Goal: Task Accomplishment & Management: Manage account settings

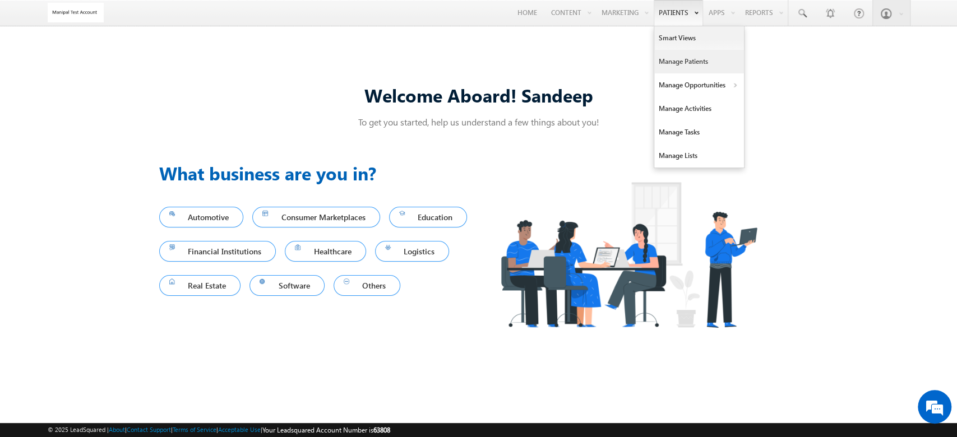
click at [682, 70] on link "Manage Patients" at bounding box center [699, 62] width 90 height 24
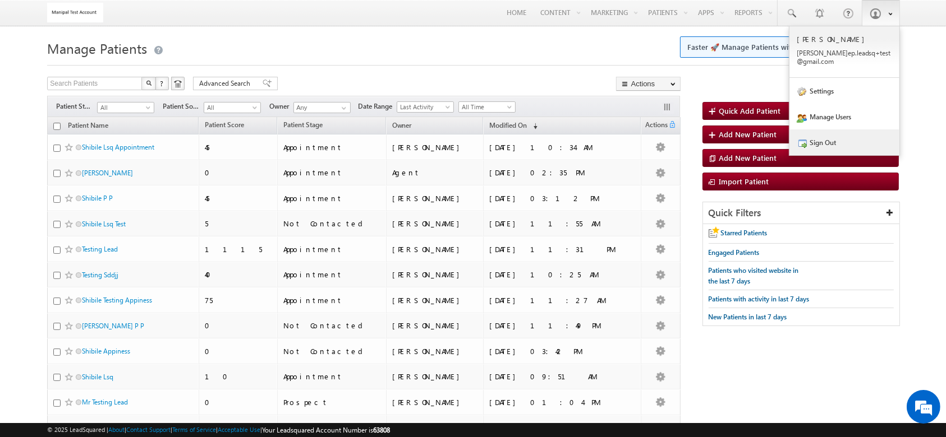
click at [829, 140] on link "Sign Out" at bounding box center [844, 143] width 110 height 26
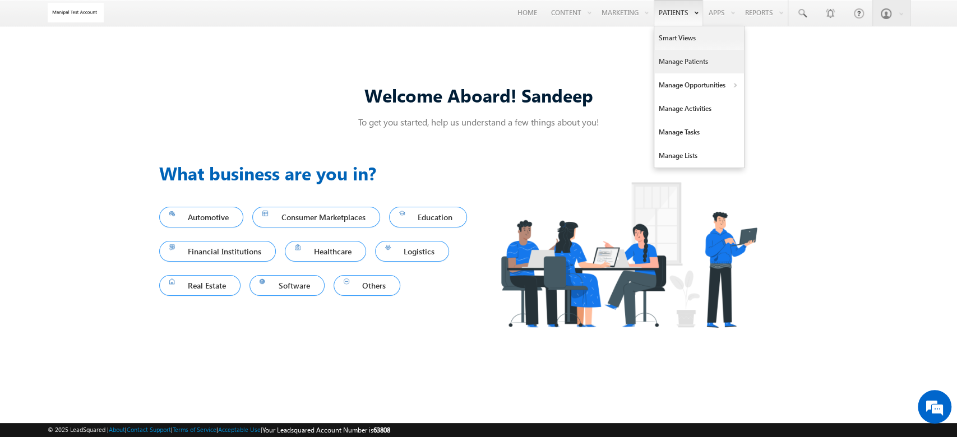
click at [671, 58] on link "Manage Patients" at bounding box center [699, 62] width 90 height 24
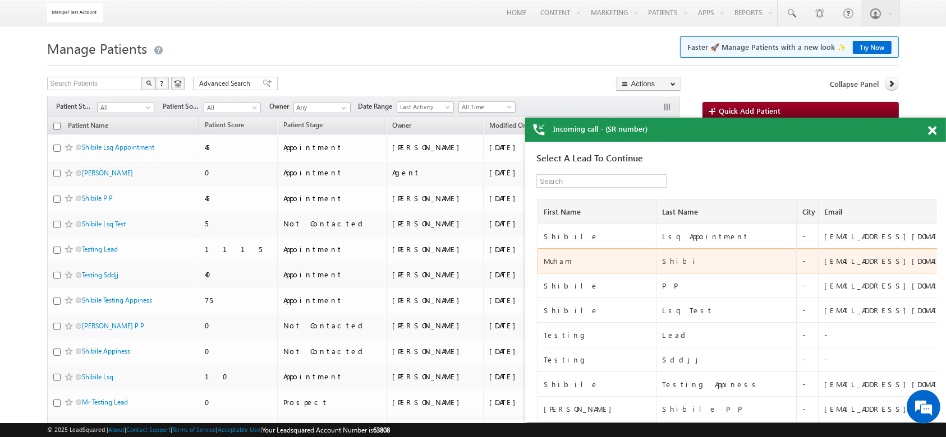
click at [557, 259] on div "Muham" at bounding box center [597, 261] width 109 height 10
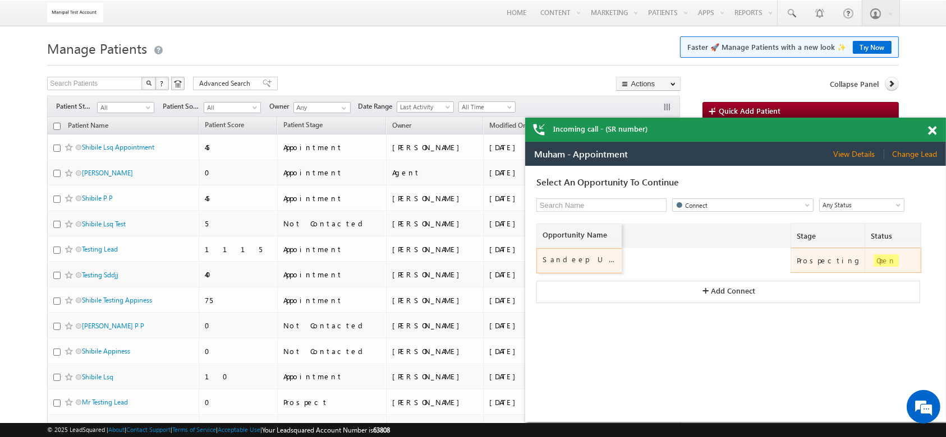
click at [564, 256] on div "Sandeep Unit" at bounding box center [580, 259] width 76 height 10
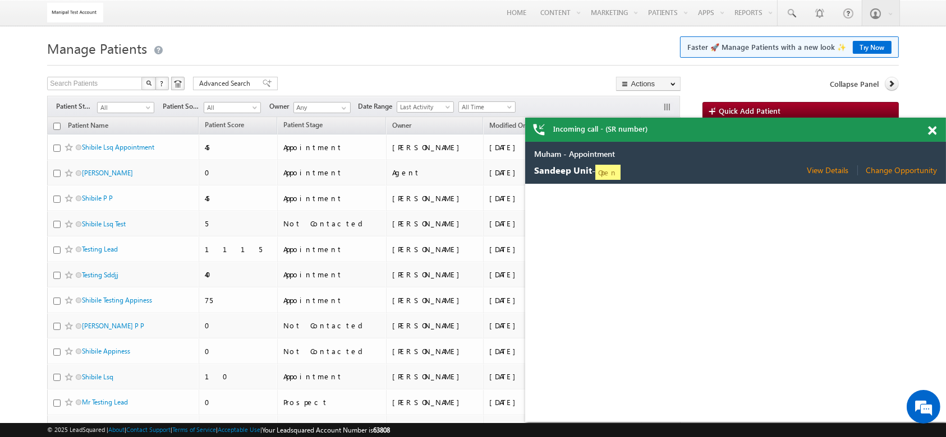
select select "Manipal Hospitals-Old airport Road, Bengaluru"
select select "No"
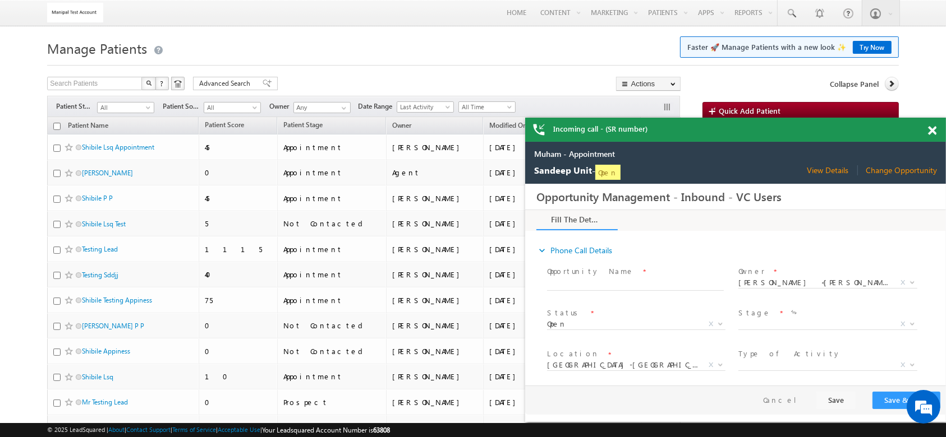
click at [610, 279] on span at bounding box center [639, 285] width 187 height 12
click at [609, 284] on input "text" at bounding box center [634, 284] width 177 height 11
click at [666, 255] on div "expand_more Phone Call Details" at bounding box center [740, 250] width 409 height 20
click at [660, 282] on input "text" at bounding box center [634, 284] width 177 height 11
click at [836, 169] on span "View Details" at bounding box center [831, 170] width 51 height 10
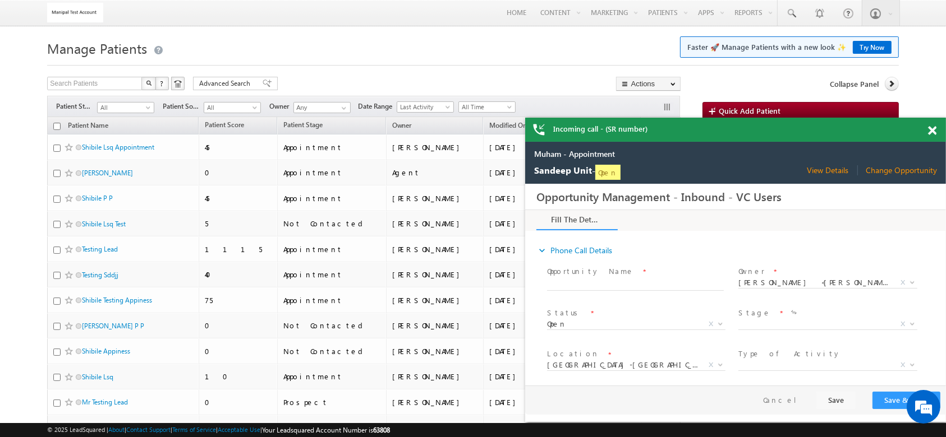
click at [887, 165] on span "Change Opportunity" at bounding box center [900, 170] width 71 height 10
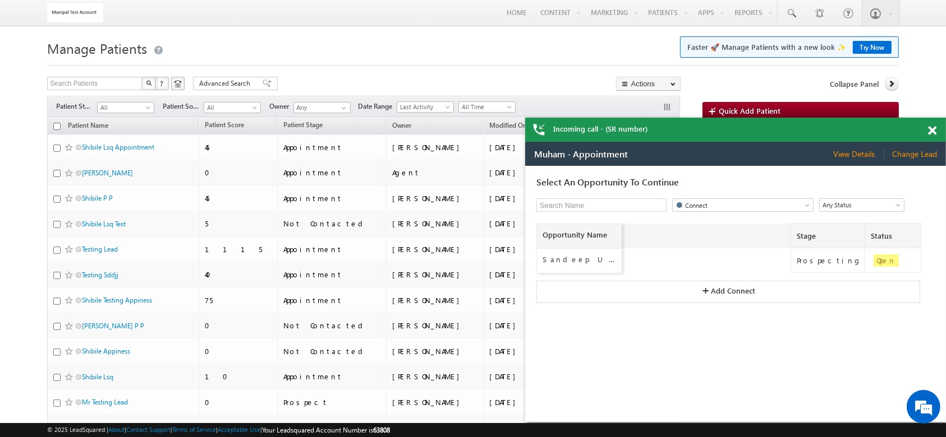
click at [906, 155] on span "Change Lead" at bounding box center [913, 154] width 45 height 10
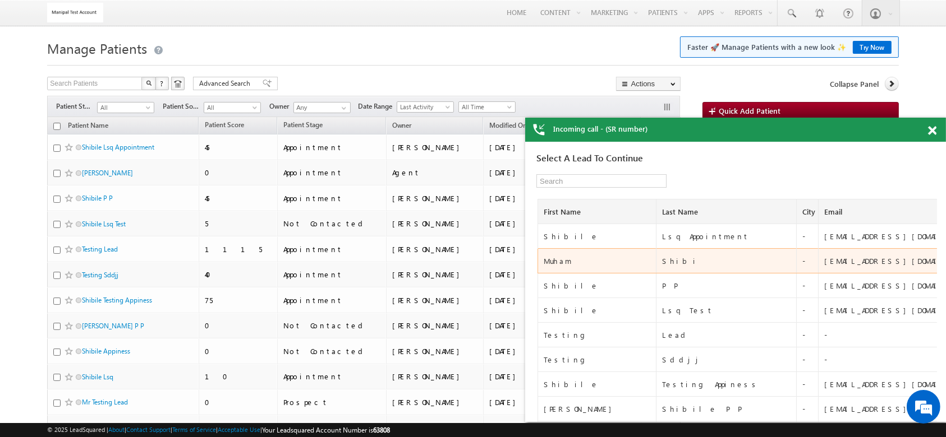
click at [557, 259] on div "Muham" at bounding box center [597, 261] width 109 height 10
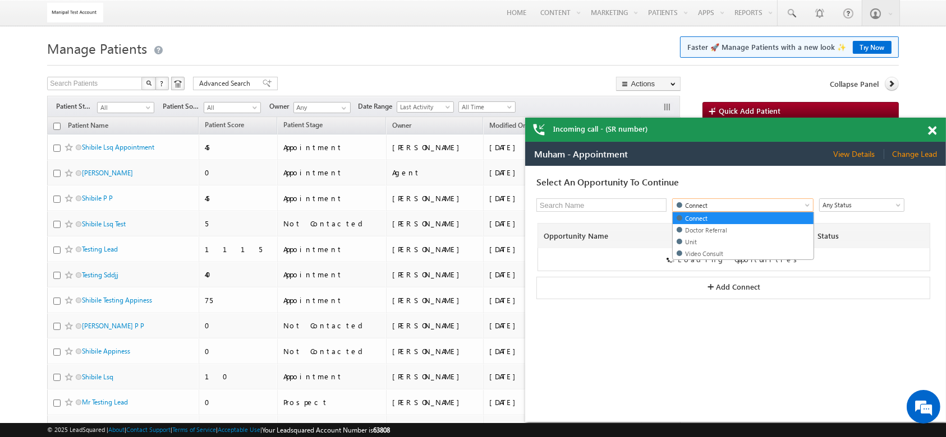
click at [722, 204] on span "Connect" at bounding box center [734, 205] width 125 height 11
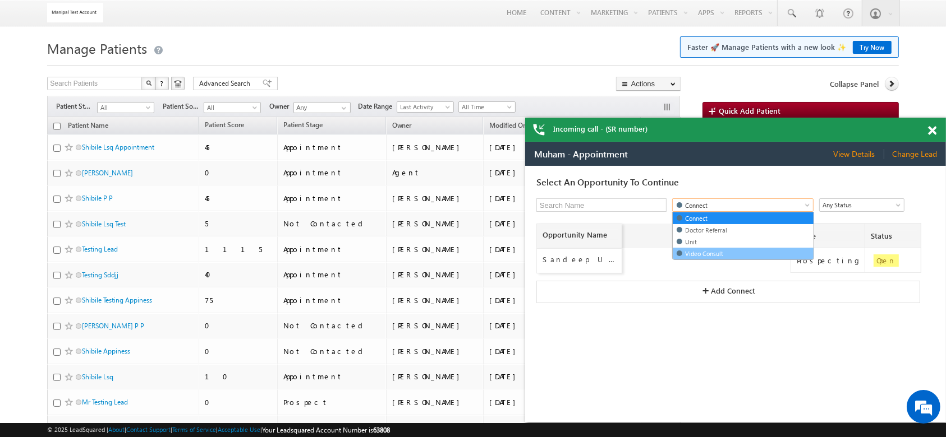
click at [720, 250] on link "Video Consult" at bounding box center [742, 253] width 141 height 11
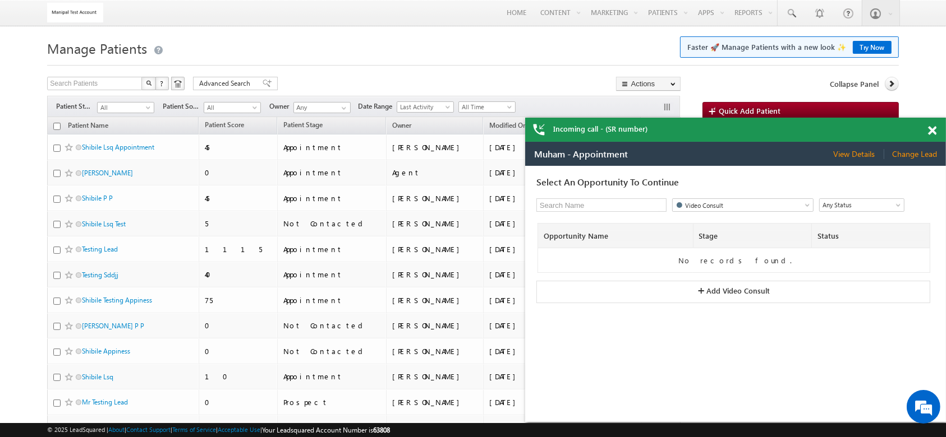
click at [721, 287] on span "Add Video Consult" at bounding box center [736, 289] width 63 height 8
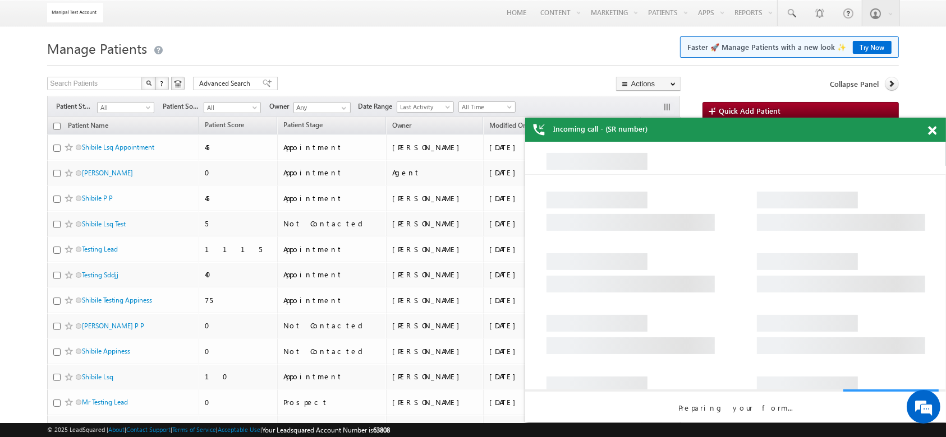
select select "Manipal Hospitals-Old airport Road, Bengaluru"
select select "No"
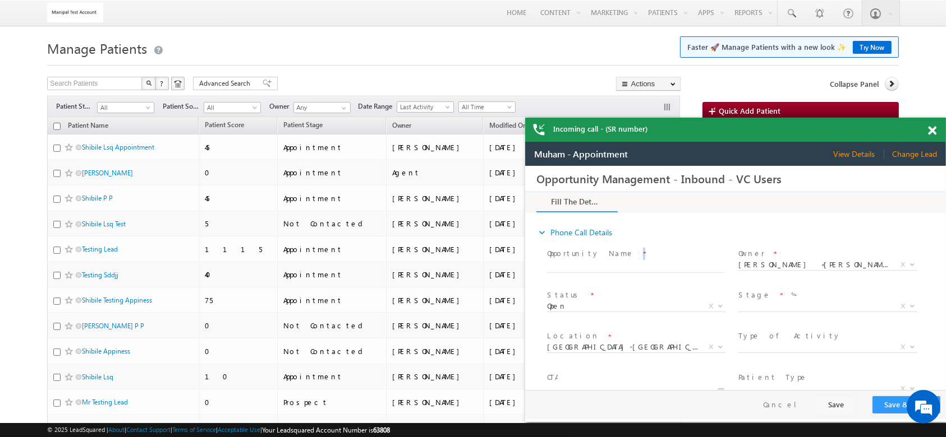
drag, startPoint x: 610, startPoint y: 258, endPoint x: 607, endPoint y: 263, distance: 5.8
click at [607, 263] on div "Opportunity Name *" at bounding box center [639, 260] width 187 height 26
click at [607, 263] on input "text" at bounding box center [634, 266] width 177 height 11
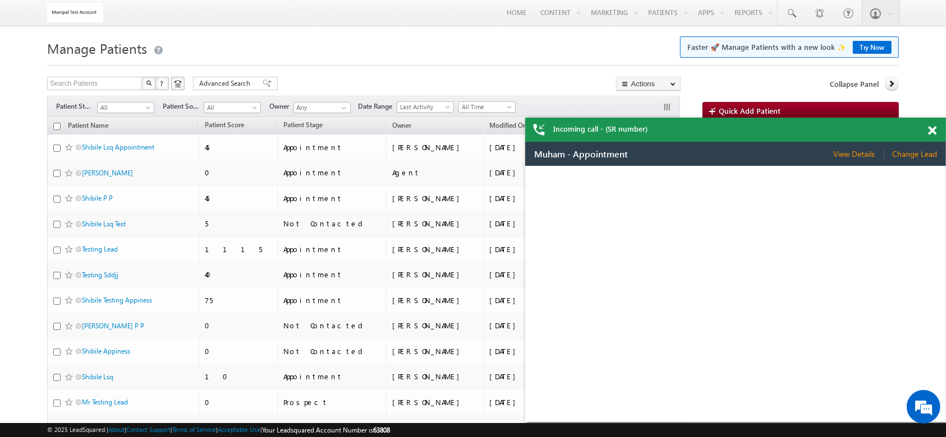
select select "Manipal Hospitals-Old airport Road, Bengaluru"
select select "No"
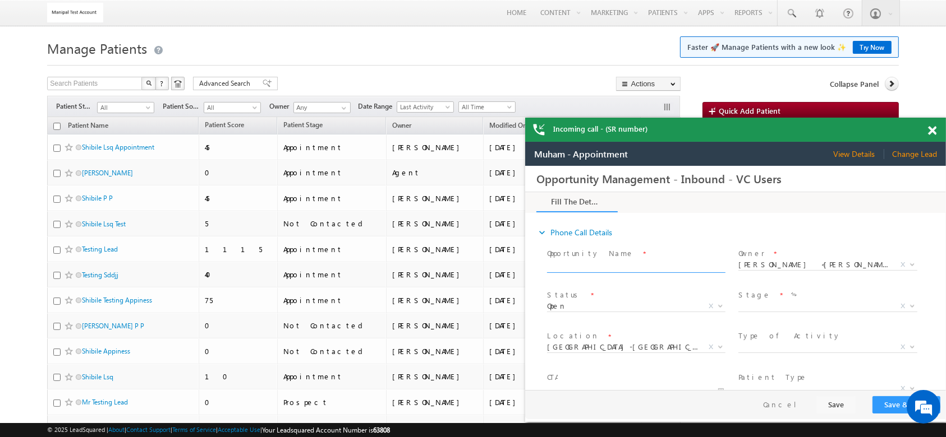
click at [607, 263] on input "text" at bounding box center [634, 266] width 177 height 11
type input "Tuakram Test"
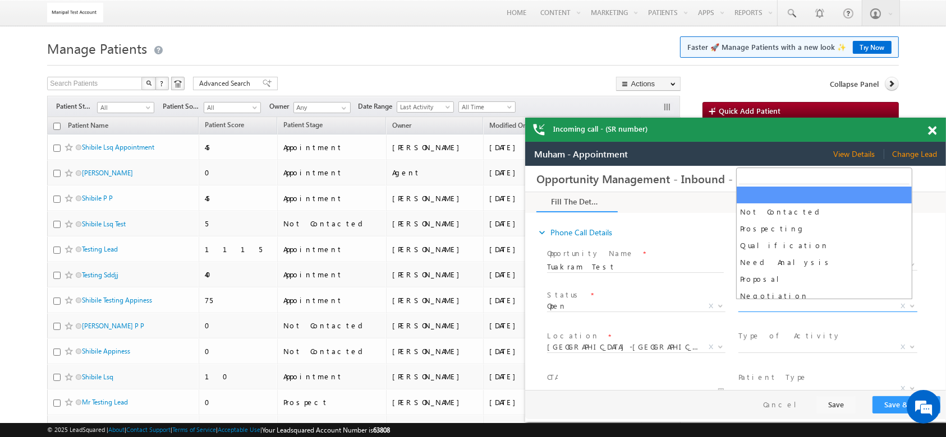
click at [767, 301] on span "X" at bounding box center [826, 306] width 178 height 11
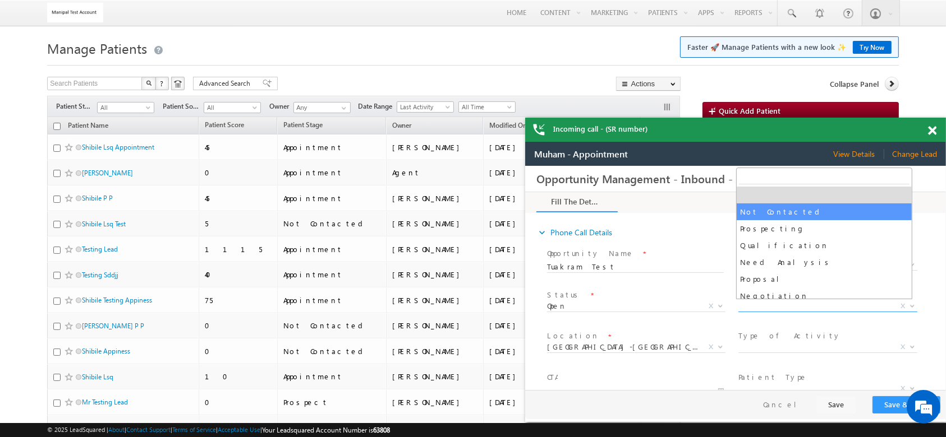
select select "Not Contacted"
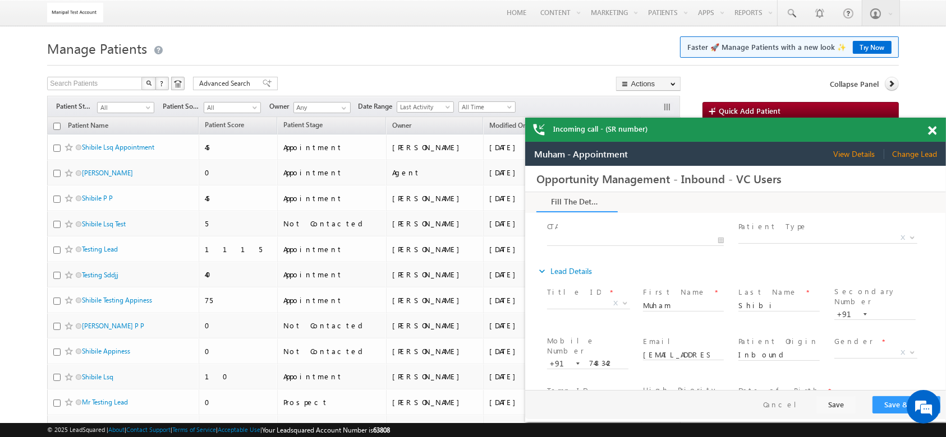
scroll to position [277, 0]
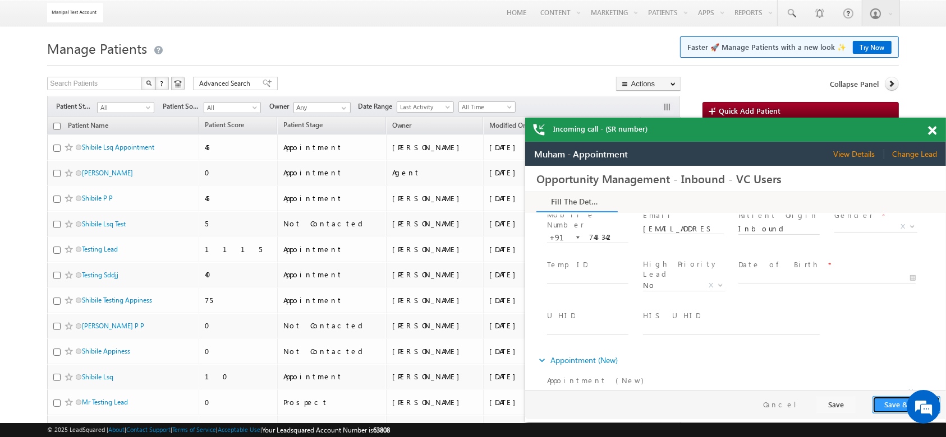
click at [892, 400] on button "Save & Close" at bounding box center [905, 404] width 68 height 17
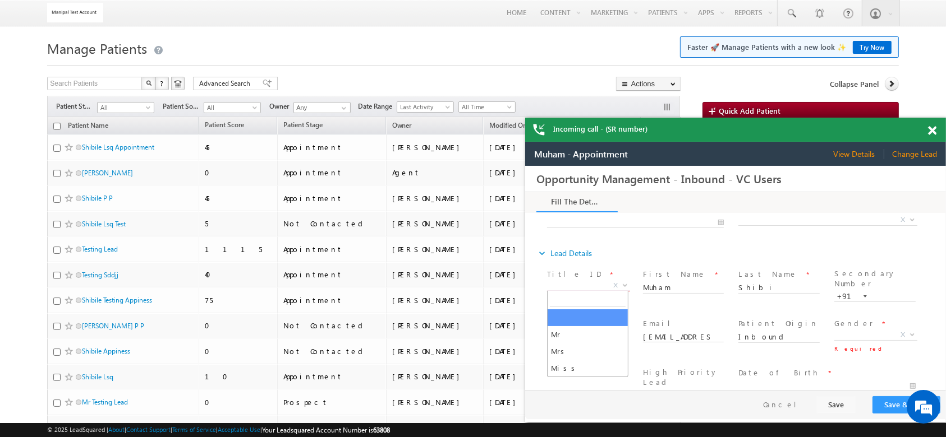
click at [565, 282] on span "X" at bounding box center [587, 285] width 83 height 11
select select "Mr"
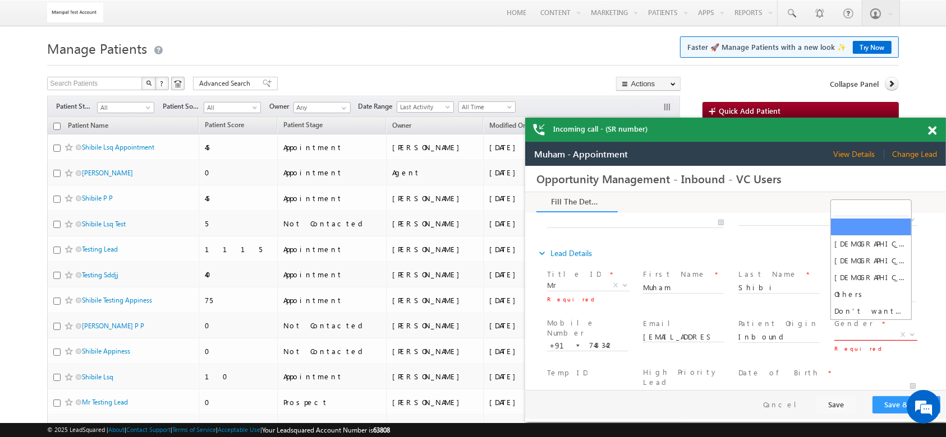
click at [856, 329] on span "X" at bounding box center [874, 334] width 83 height 11
select select "Male"
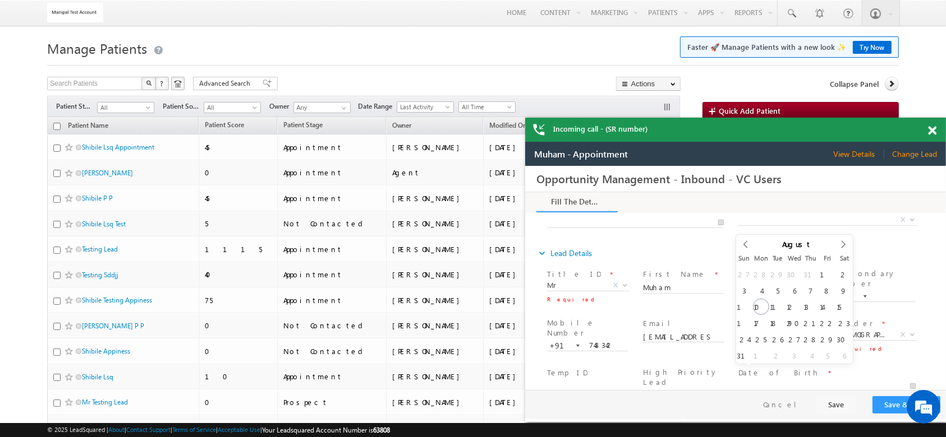
click at [785, 381] on input "text" at bounding box center [825, 386] width 177 height 11
type input "08/10/2025"
click at [880, 400] on button "Save & Close" at bounding box center [905, 404] width 68 height 17
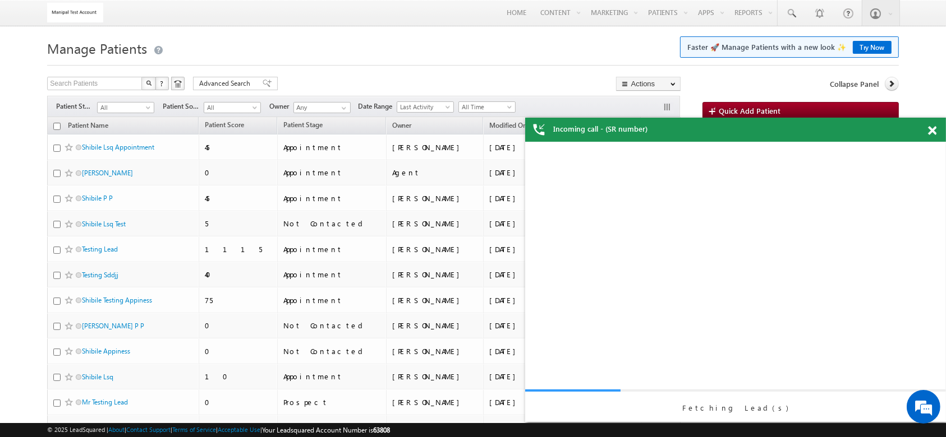
scroll to position [0, 0]
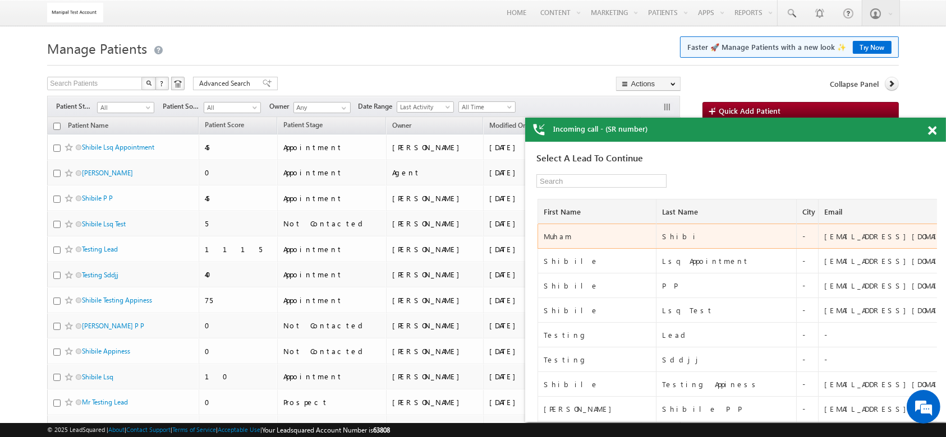
click at [555, 232] on div "Muham" at bounding box center [597, 236] width 109 height 10
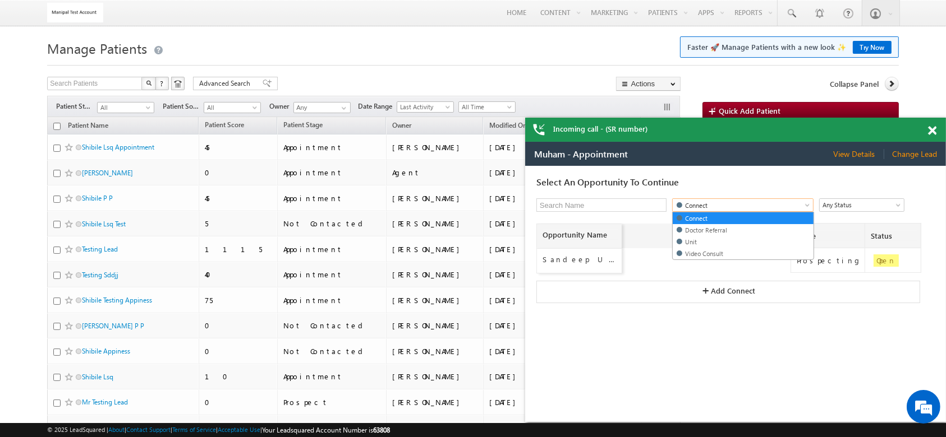
click at [719, 207] on span "Connect" at bounding box center [734, 205] width 125 height 11
click at [722, 255] on link "Video Consult" at bounding box center [742, 253] width 141 height 11
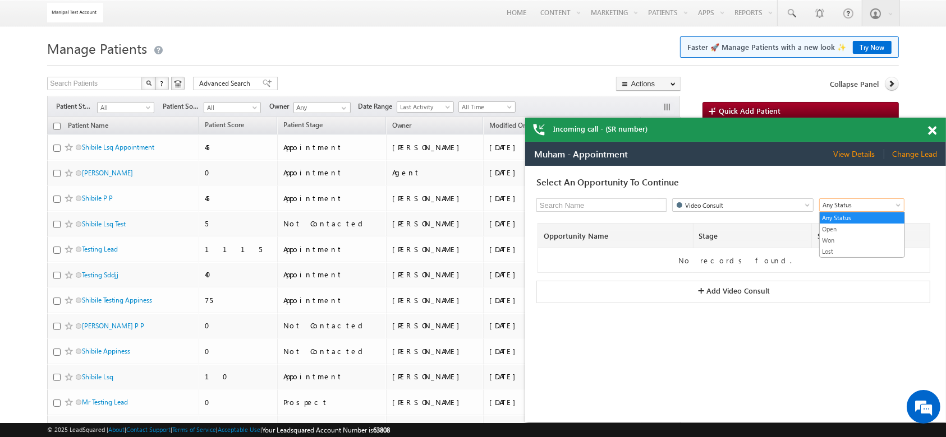
click at [854, 201] on span "Any Status" at bounding box center [857, 205] width 77 height 10
click at [851, 227] on link "Open" at bounding box center [861, 229] width 85 height 10
click at [871, 201] on span "Open" at bounding box center [857, 205] width 77 height 10
click at [858, 238] on link "Won" at bounding box center [861, 240] width 85 height 10
click at [860, 204] on span "Won" at bounding box center [857, 205] width 77 height 10
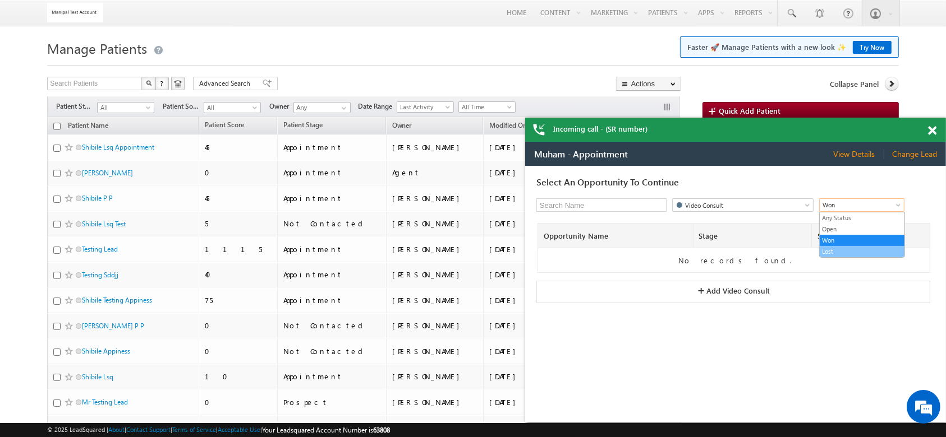
click at [852, 248] on link "Lost" at bounding box center [861, 251] width 85 height 10
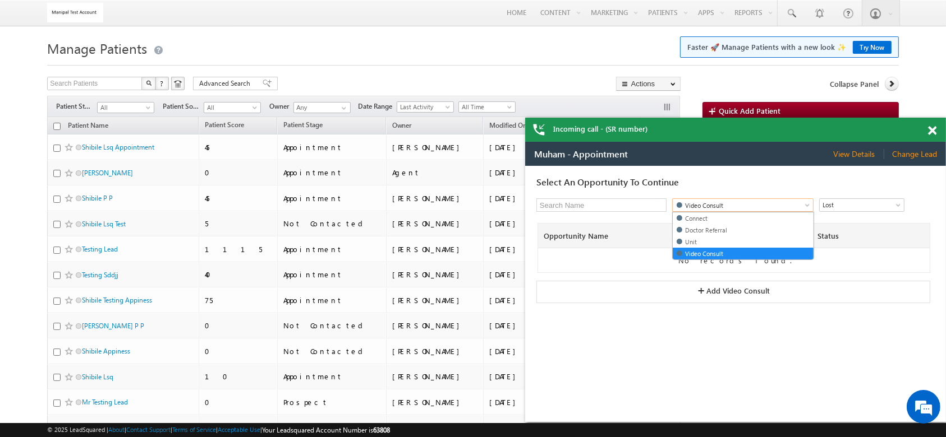
click at [794, 206] on span "Video Consult" at bounding box center [734, 205] width 125 height 11
click at [786, 216] on link "Connect" at bounding box center [742, 218] width 141 height 11
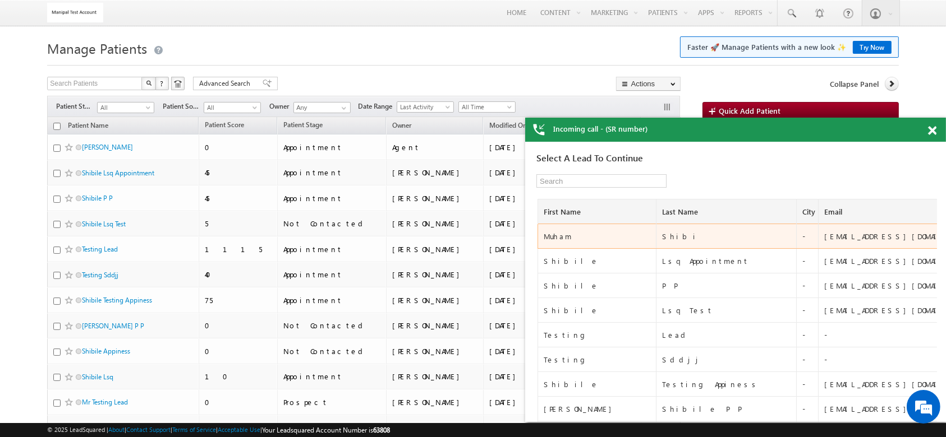
click at [560, 236] on div "Muham" at bounding box center [597, 236] width 109 height 10
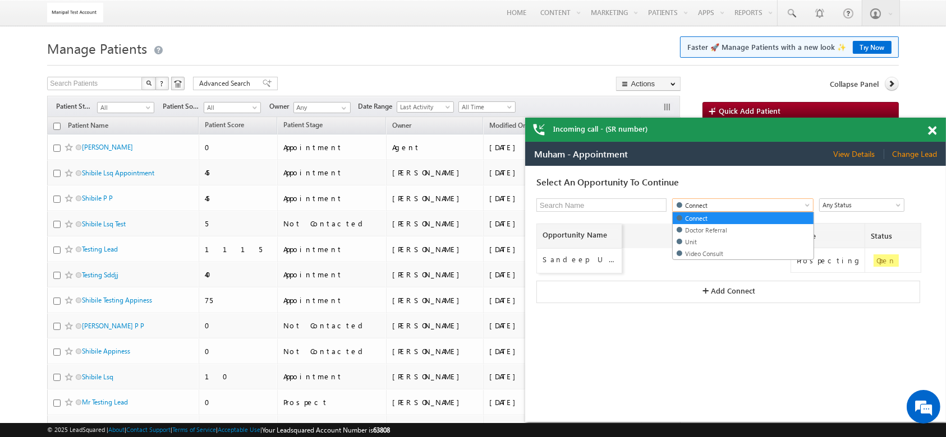
click at [709, 206] on span "Connect" at bounding box center [734, 205] width 125 height 11
click at [717, 252] on link "Video Consult" at bounding box center [742, 253] width 141 height 11
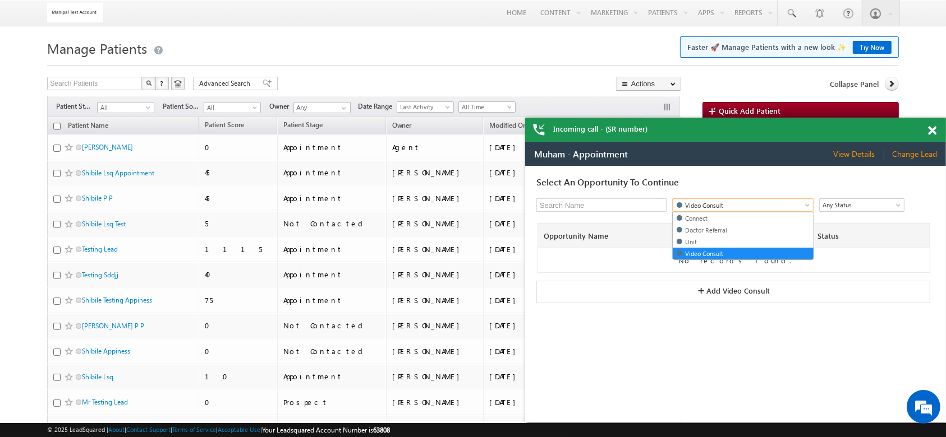
click at [743, 202] on span "Video Consult" at bounding box center [734, 205] width 125 height 11
click at [743, 216] on link "Connect" at bounding box center [742, 218] width 141 height 11
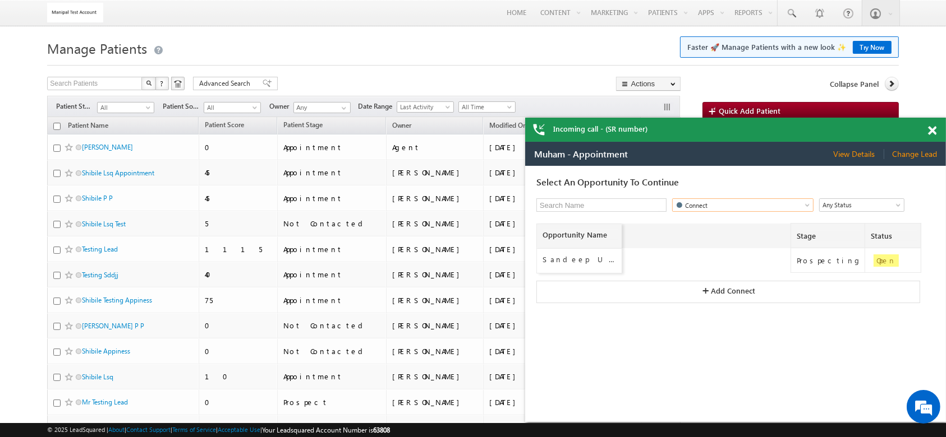
click at [934, 131] on span at bounding box center [932, 131] width 8 height 10
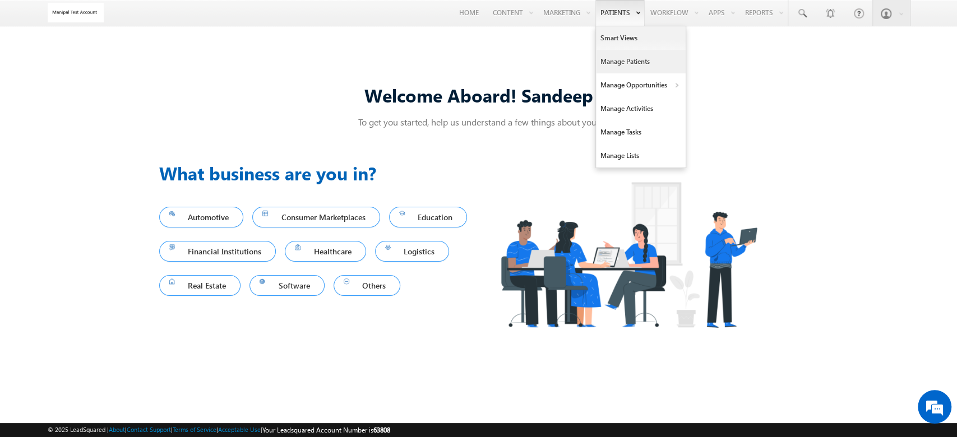
click at [621, 67] on link "Manage Patients" at bounding box center [641, 62] width 90 height 24
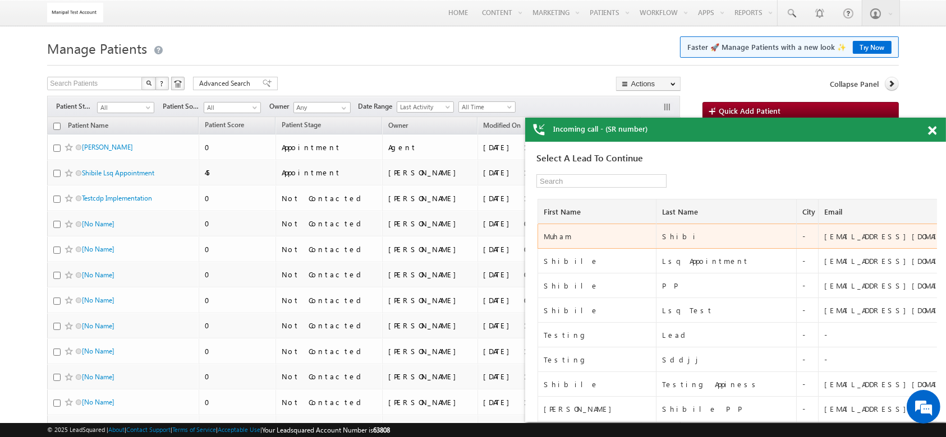
click at [561, 232] on div "Muham" at bounding box center [597, 236] width 109 height 10
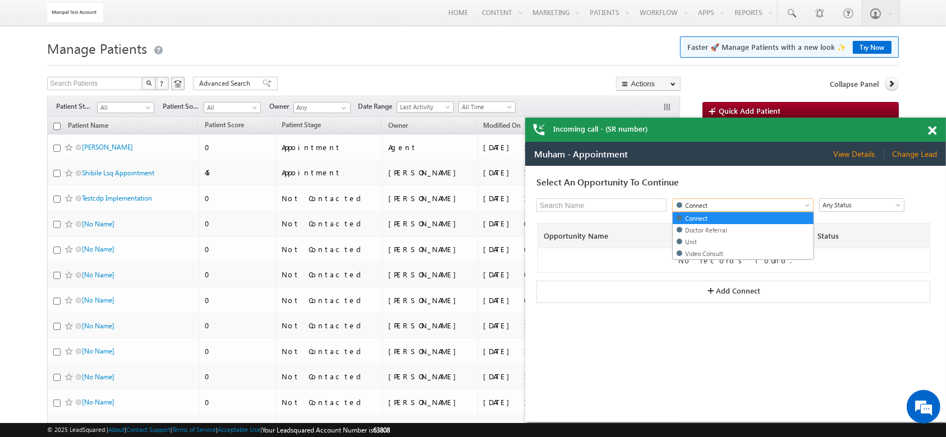
click at [731, 204] on span "Connect" at bounding box center [734, 205] width 125 height 11
click at [728, 248] on link "Video Consult" at bounding box center [742, 253] width 141 height 11
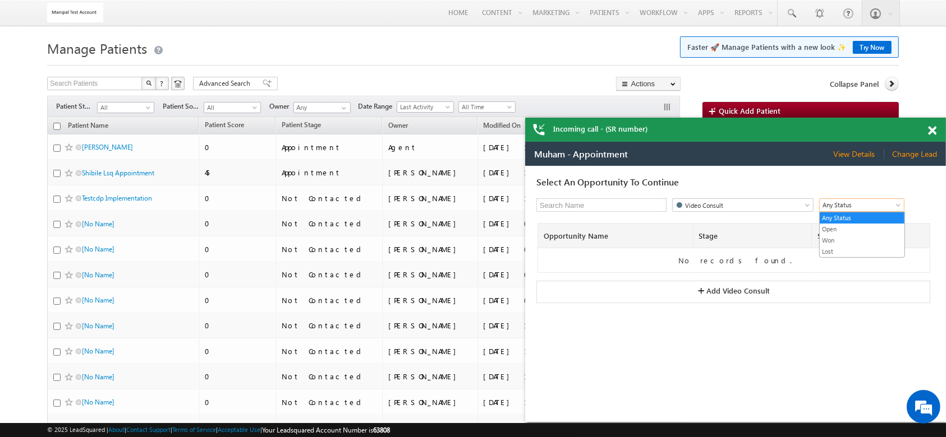
click at [841, 205] on span "Any Status" at bounding box center [857, 205] width 77 height 10
click at [841, 248] on link "Lost" at bounding box center [861, 251] width 85 height 10
click at [847, 205] on span "Lost" at bounding box center [857, 205] width 77 height 10
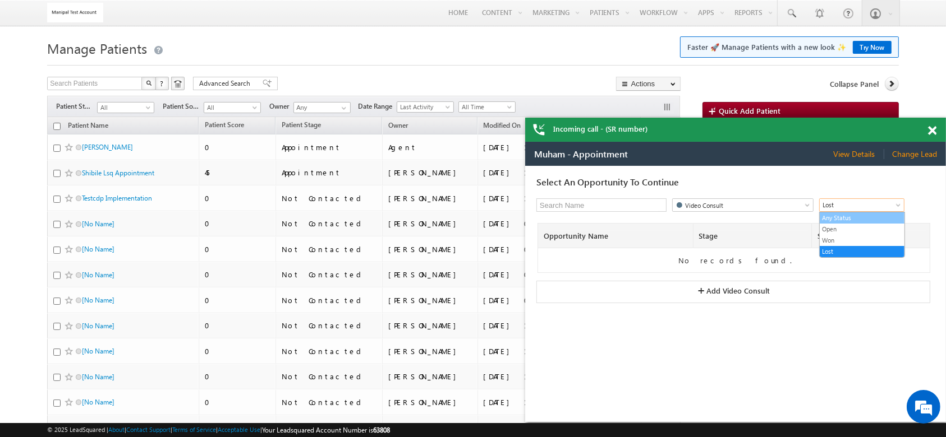
click at [847, 219] on link "Any Status" at bounding box center [861, 218] width 85 height 10
click at [850, 202] on span "Any Status" at bounding box center [857, 205] width 77 height 10
click at [856, 225] on link "Open" at bounding box center [861, 229] width 85 height 10
click at [858, 203] on span "Open" at bounding box center [857, 205] width 77 height 10
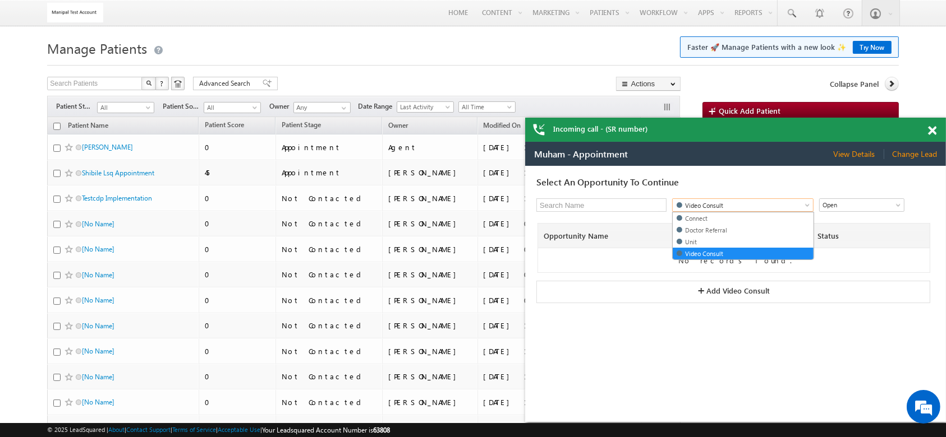
click at [788, 205] on span "Video Consult" at bounding box center [734, 205] width 125 height 11
click at [777, 240] on link "Unit" at bounding box center [742, 241] width 141 height 11
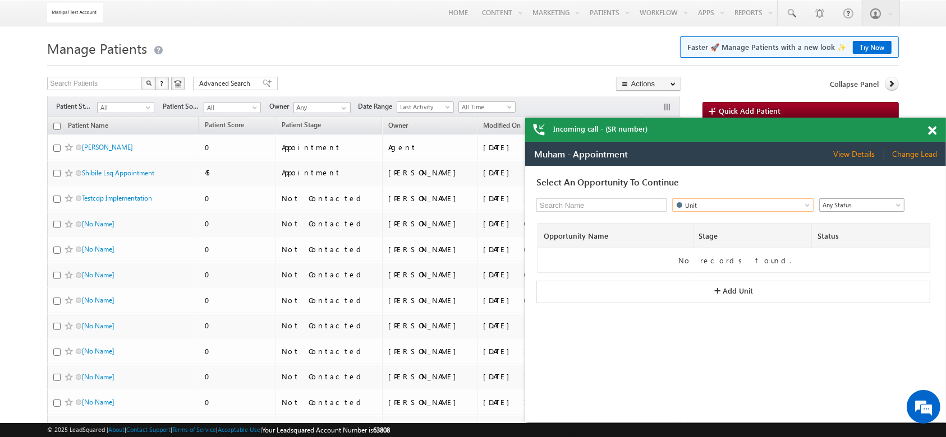
click at [848, 201] on span "Any Status" at bounding box center [857, 205] width 77 height 10
click at [847, 225] on link "Open" at bounding box center [861, 229] width 85 height 10
click at [799, 204] on link "Unit" at bounding box center [741, 204] width 141 height 13
click at [905, 154] on span "Change Lead" at bounding box center [913, 154] width 45 height 10
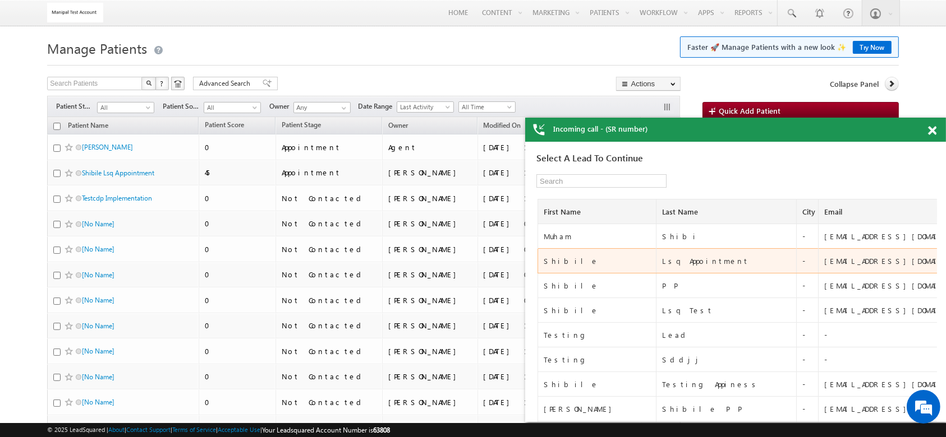
click at [558, 257] on div "Shibile" at bounding box center [597, 261] width 109 height 10
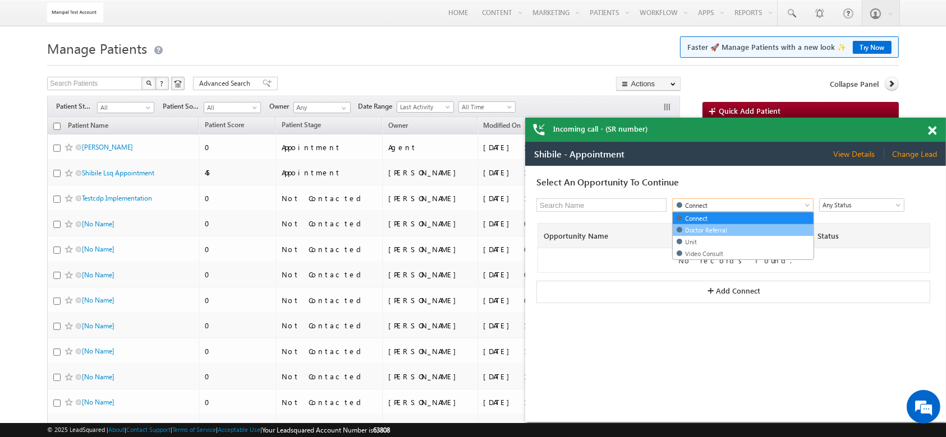
drag, startPoint x: 747, startPoint y: 206, endPoint x: 743, endPoint y: 230, distance: 24.4
click at [743, 230] on body "Shibile - Appointment View Details Change Lead View Details Change Opportunity …" at bounding box center [734, 281] width 421 height 280
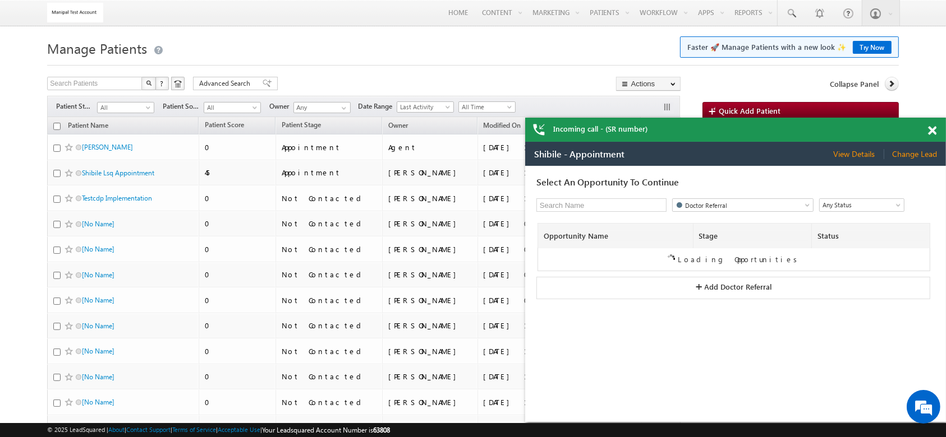
click at [743, 230] on div "Stage" at bounding box center [752, 235] width 109 height 10
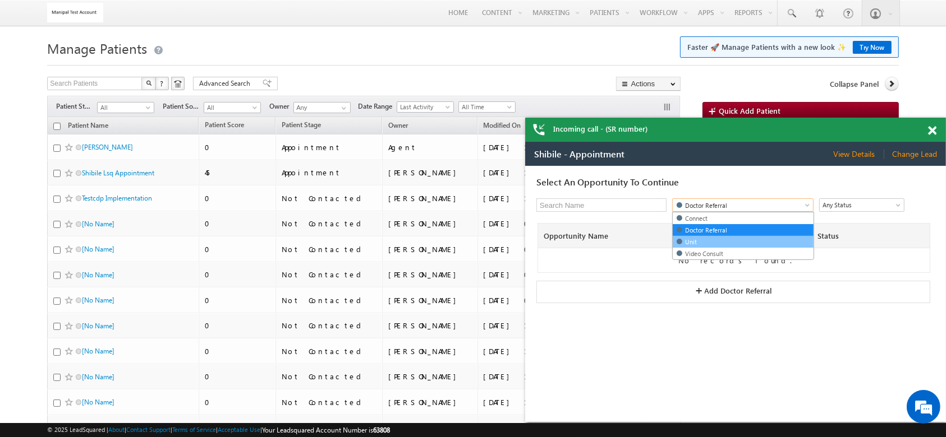
drag, startPoint x: 754, startPoint y: 205, endPoint x: 747, endPoint y: 240, distance: 35.5
click at [747, 240] on body "Shibile - Appointment View Details Change Lead View Details Change Opportunity …" at bounding box center [734, 281] width 421 height 280
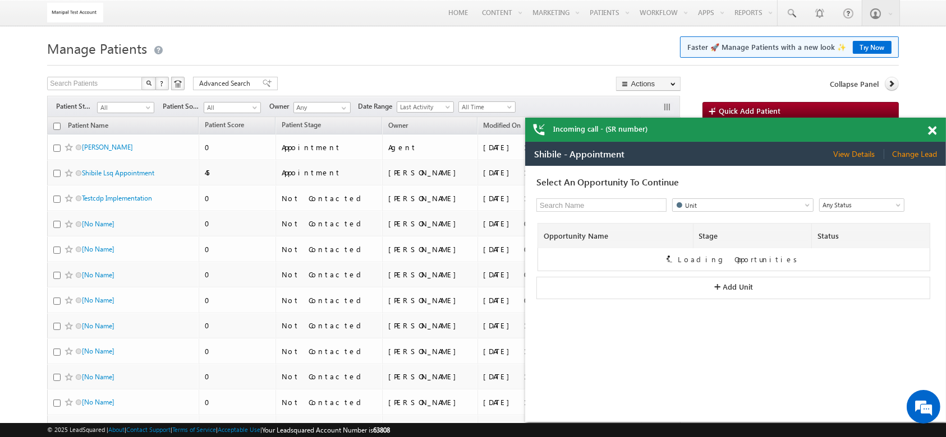
click at [747, 240] on th "Stage" at bounding box center [751, 235] width 118 height 25
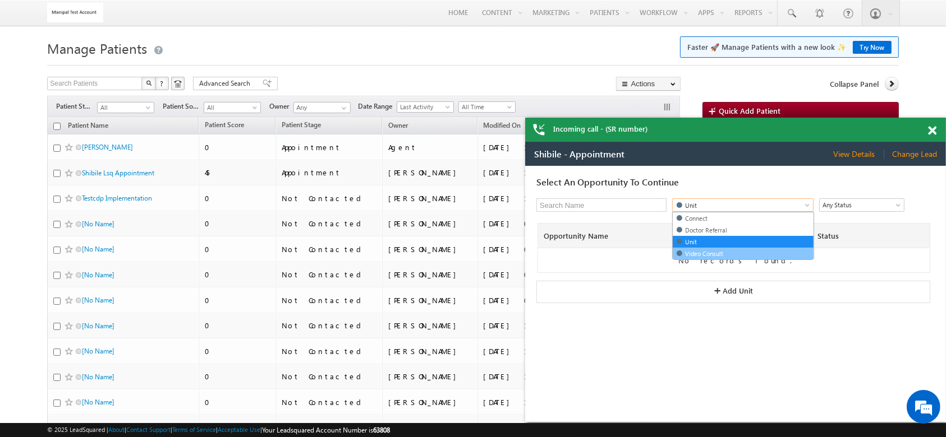
drag, startPoint x: 754, startPoint y: 205, endPoint x: 746, endPoint y: 248, distance: 43.8
click at [746, 248] on body "Shibile - Appointment View Details Change Lead View Details Change Opportunity …" at bounding box center [734, 281] width 421 height 280
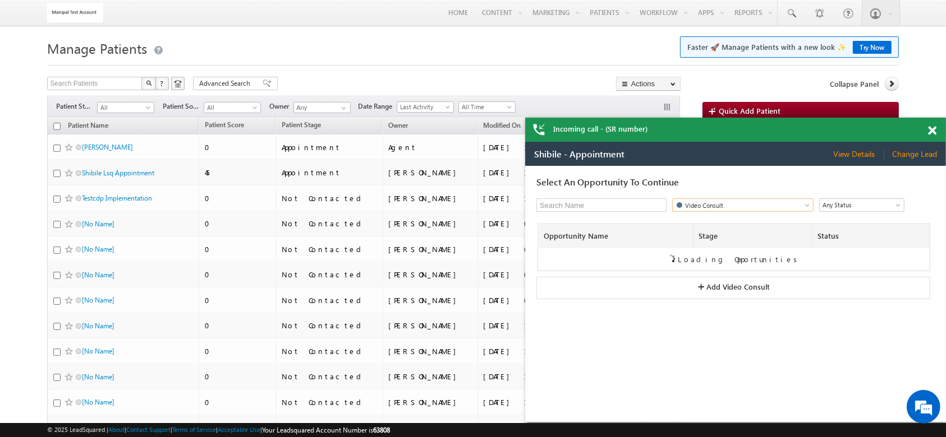
click at [746, 248] on div "Opportunity Name Stage Status Loading Opportunities Show More Opportunities + A…" at bounding box center [732, 260] width 417 height 99
click at [904, 154] on span "Change Lead" at bounding box center [913, 154] width 45 height 10
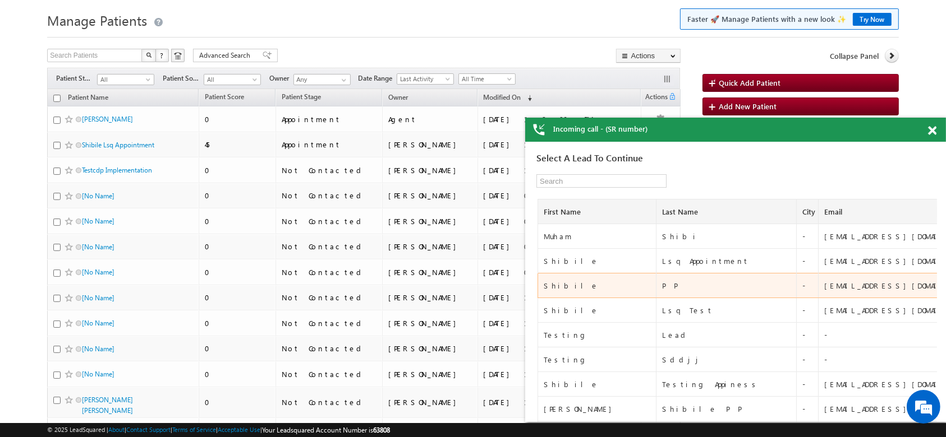
click at [556, 288] on div "Shibile" at bounding box center [597, 285] width 109 height 10
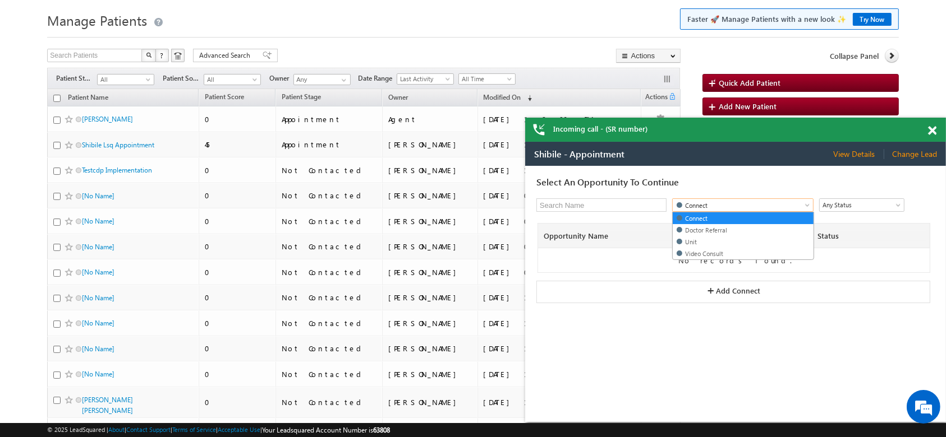
click at [721, 208] on span "Connect" at bounding box center [734, 205] width 125 height 11
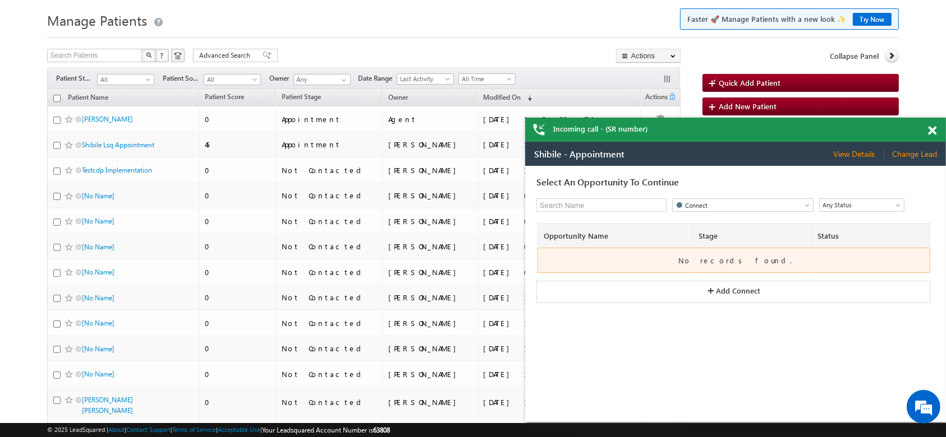
click at [724, 259] on div "No records found." at bounding box center [734, 260] width 383 height 10
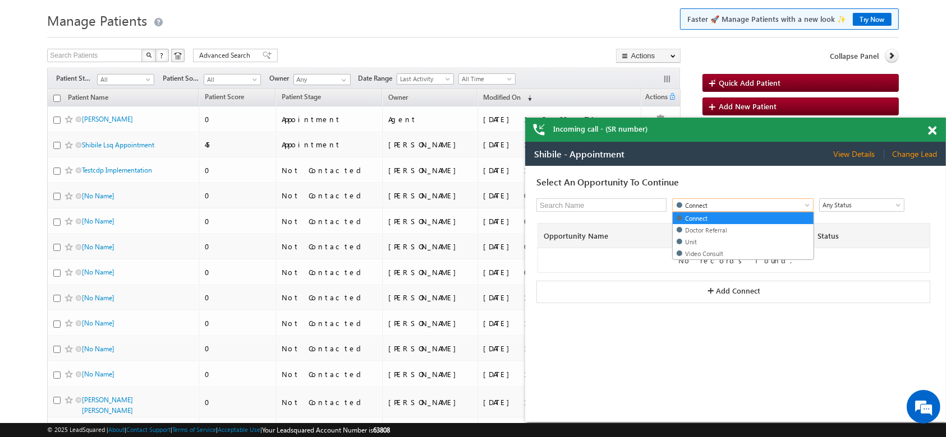
click at [733, 202] on span "Connect" at bounding box center [734, 205] width 125 height 11
click at [734, 250] on link "Video Consult" at bounding box center [742, 253] width 141 height 11
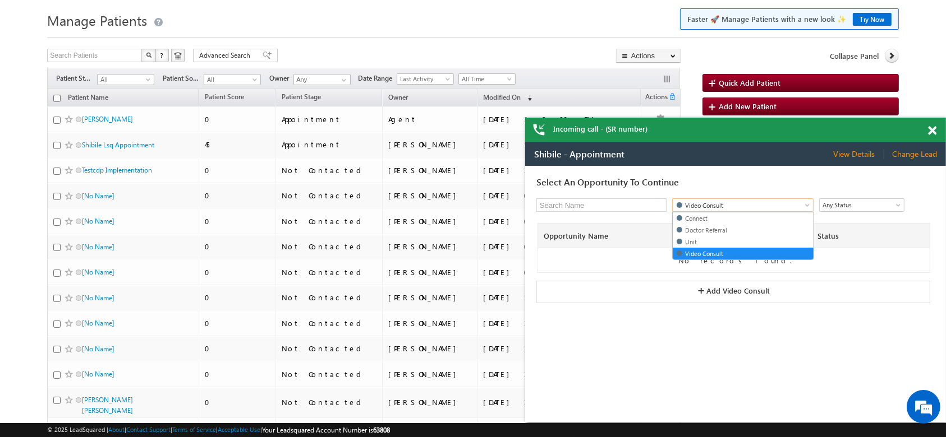
click at [768, 206] on span "Video Consult" at bounding box center [734, 205] width 125 height 11
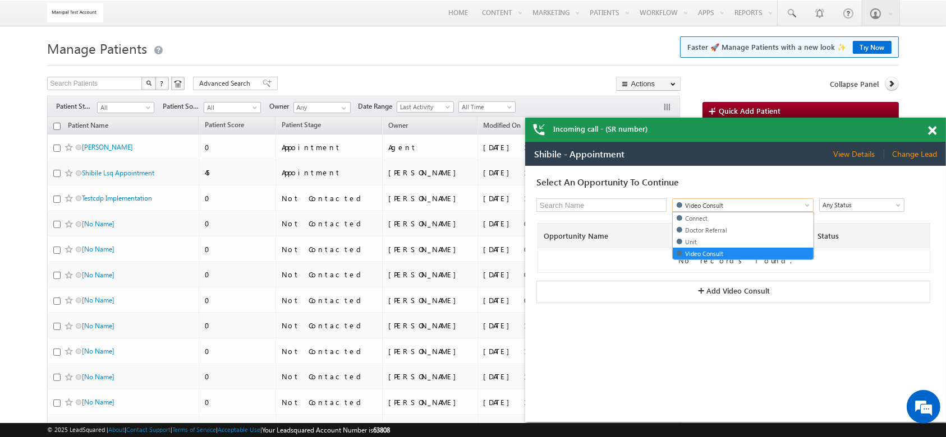
click at [928, 132] on span at bounding box center [932, 131] width 8 height 10
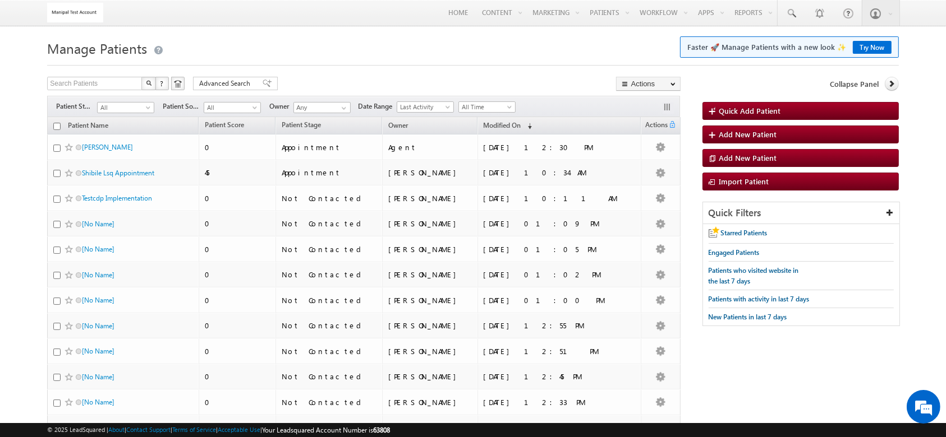
click at [877, 48] on link "Try Now" at bounding box center [871, 47] width 39 height 13
